Goal: Navigation & Orientation: Find specific page/section

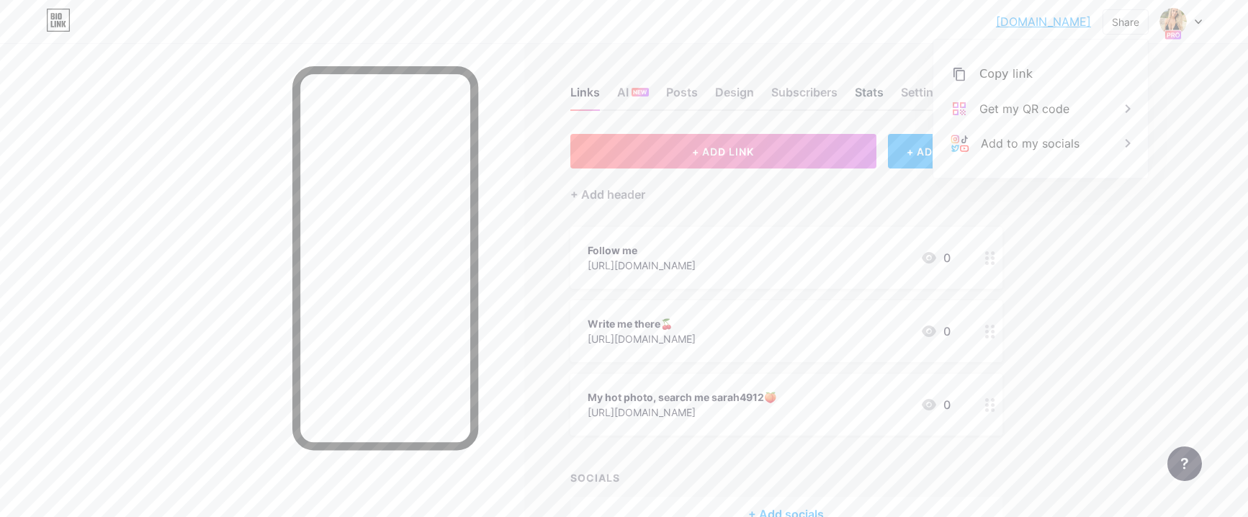
click at [866, 92] on div "Stats" at bounding box center [869, 97] width 29 height 26
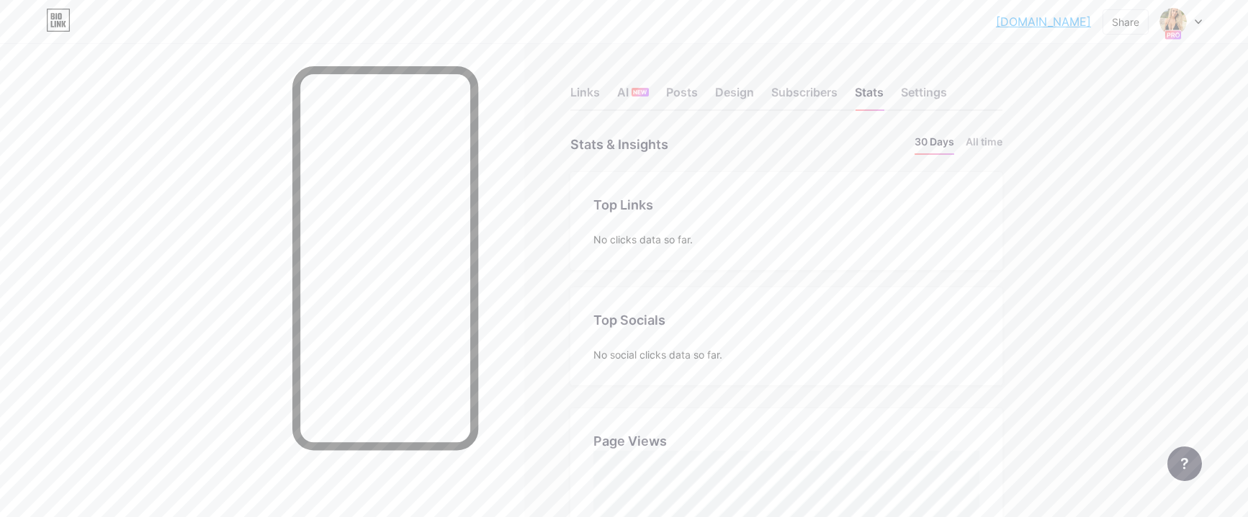
scroll to position [517, 1248]
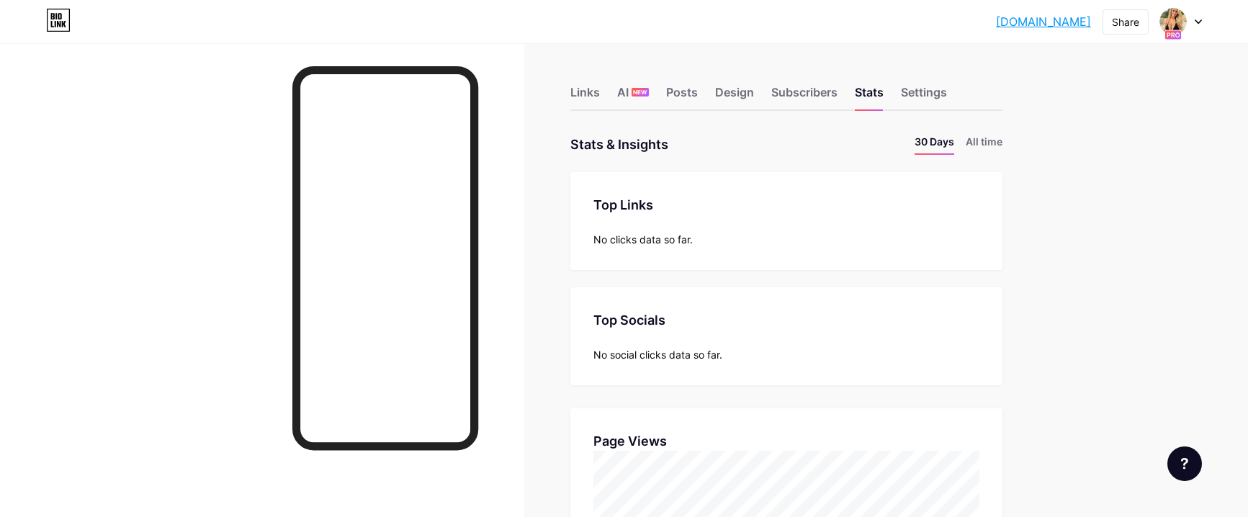
scroll to position [517, 1248]
click at [588, 94] on div "Links" at bounding box center [585, 97] width 30 height 26
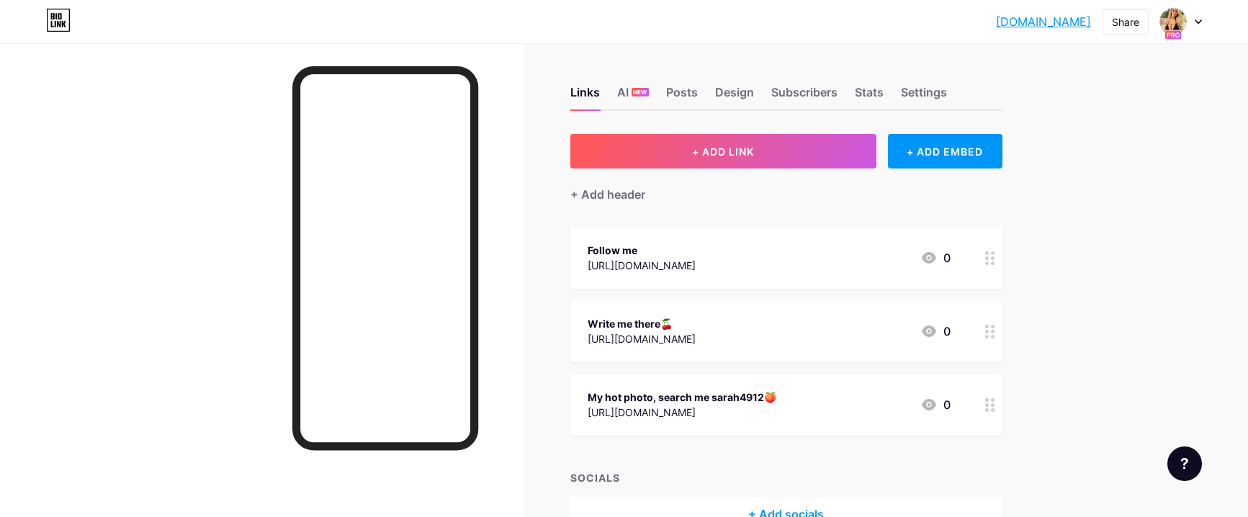
click at [1012, 18] on link "[DOMAIN_NAME]" at bounding box center [1043, 21] width 95 height 17
